Goal: Register for event/course: Sign up to attend an event or enroll in a course

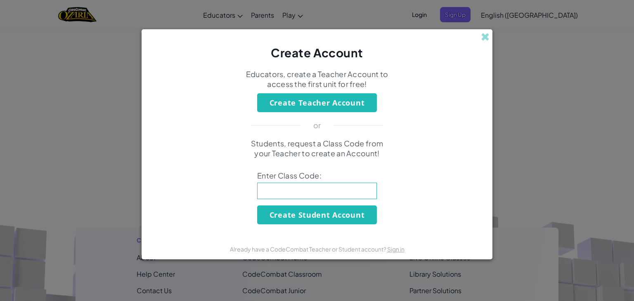
click at [310, 194] on input at bounding box center [317, 191] width 120 height 17
type input "jumpsoftstar"
click button "Create Student Account" at bounding box center [317, 214] width 120 height 19
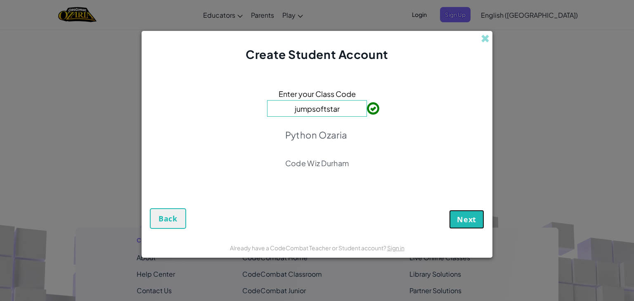
click at [478, 212] on button "Next" at bounding box center [466, 219] width 35 height 19
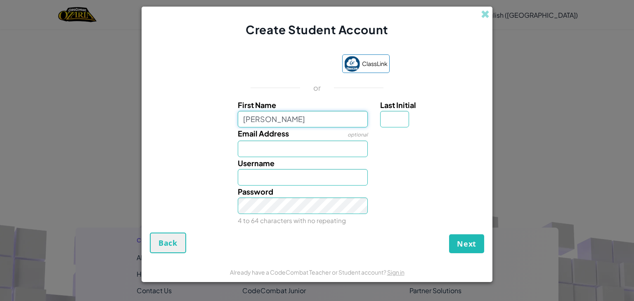
type input "Cora"
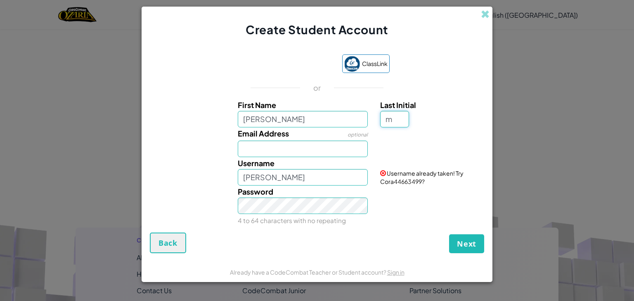
type input "m"
click at [290, 177] on input "CoraM" at bounding box center [303, 177] width 130 height 17
type input "CoraCWD"
click at [449, 234] on button "Next" at bounding box center [466, 243] width 35 height 19
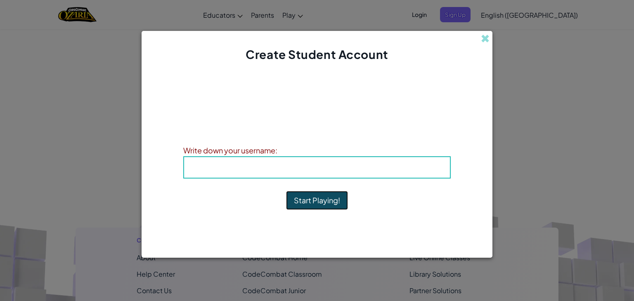
click at [332, 192] on button "Start Playing!" at bounding box center [317, 200] width 62 height 19
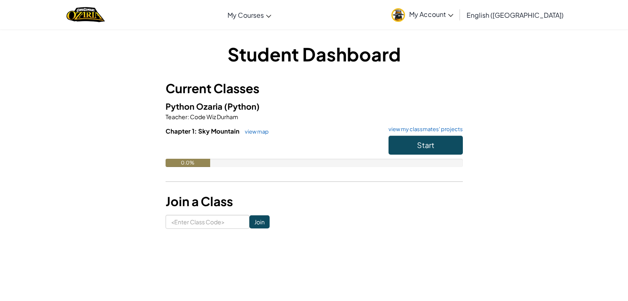
click at [422, 146] on span "Start" at bounding box center [425, 144] width 17 height 9
